Goal: Find contact information: Find contact information

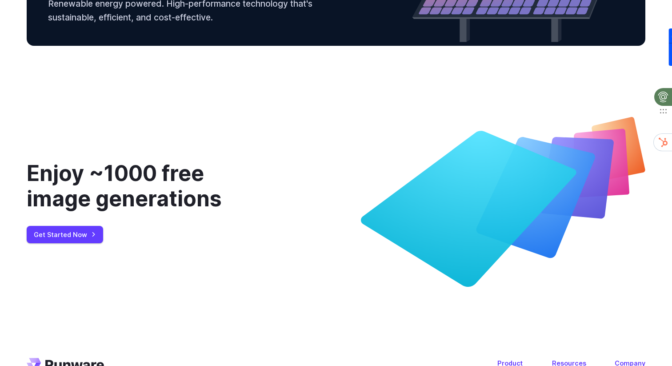
scroll to position [3306, 0]
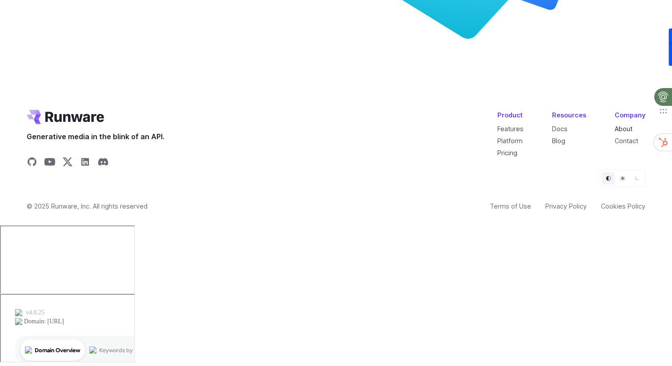
click at [622, 132] on link "About" at bounding box center [623, 129] width 18 height 8
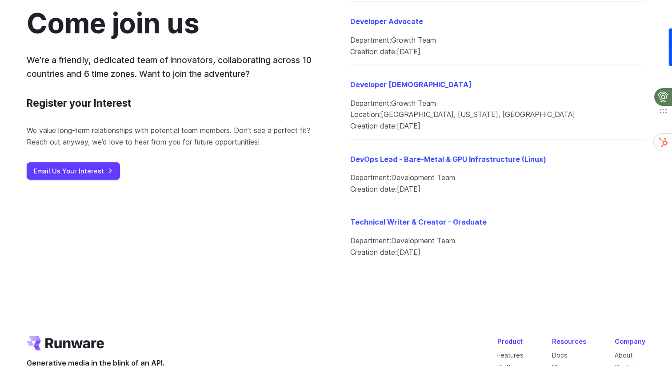
scroll to position [1162, 0]
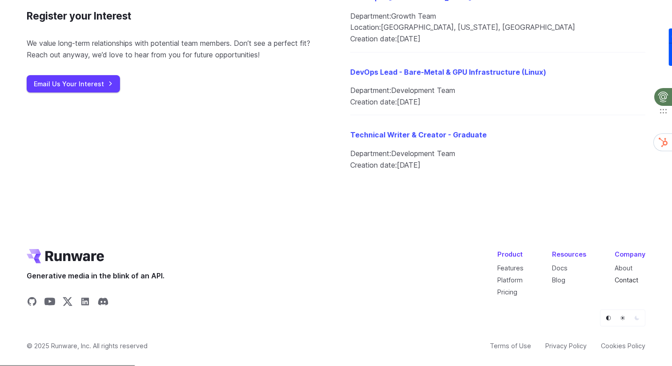
click at [621, 283] on link "Contact" at bounding box center [626, 280] width 24 height 8
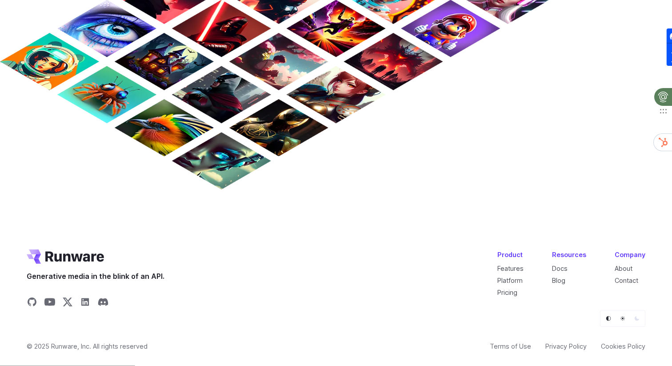
scroll to position [773, 0]
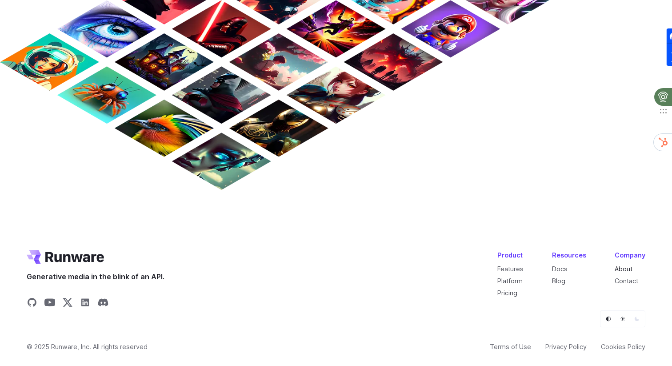
click at [625, 268] on link "About" at bounding box center [623, 269] width 18 height 8
